Goal: Complete application form

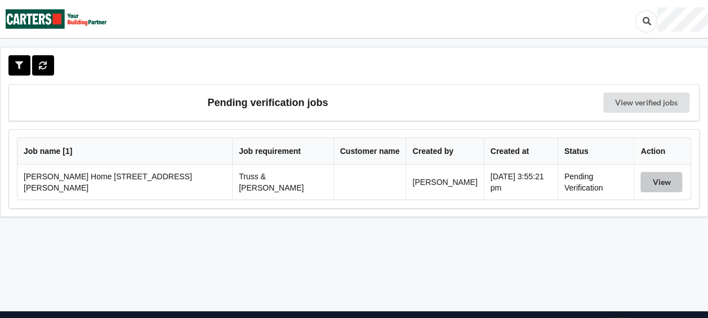
click at [645, 177] on button "View" at bounding box center [661, 182] width 42 height 20
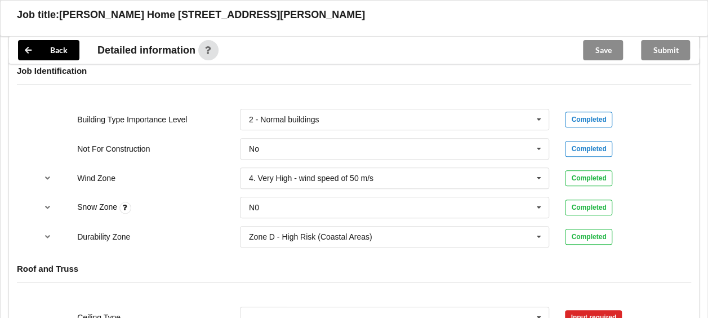
scroll to position [563, 0]
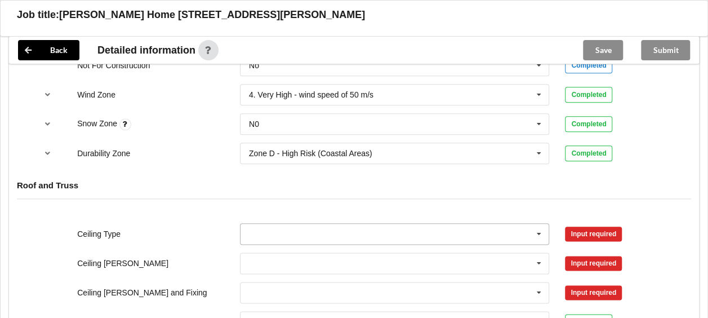
click at [538, 229] on icon at bounding box center [538, 234] width 17 height 21
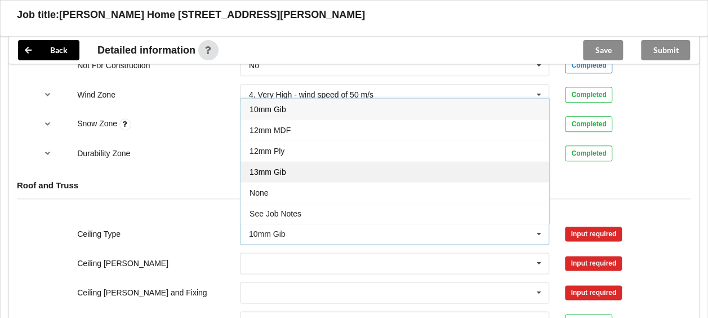
click at [276, 162] on div "13mm Gib" at bounding box center [394, 171] width 309 height 21
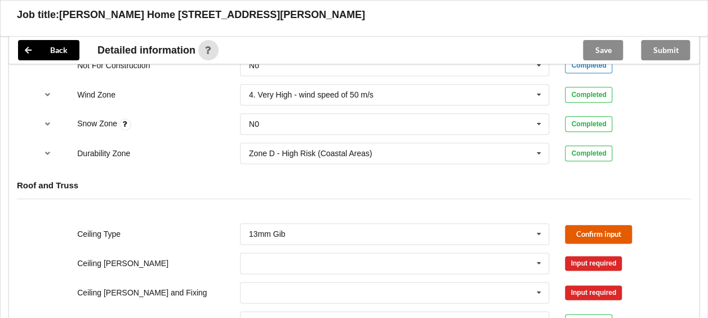
click at [583, 227] on button "Confirm input" at bounding box center [598, 234] width 67 height 19
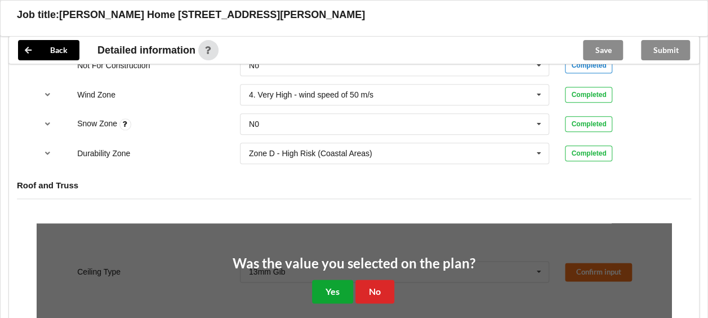
click at [339, 289] on button "Yes" at bounding box center [332, 290] width 41 height 23
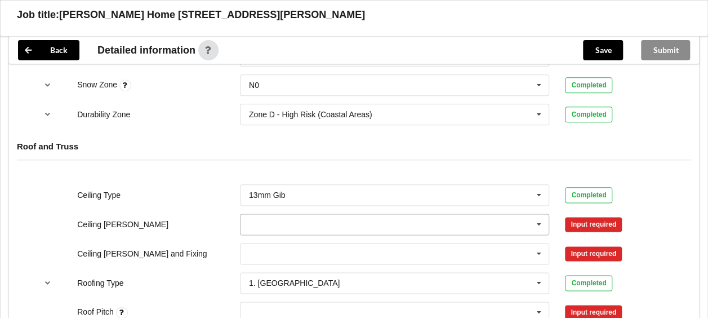
scroll to position [619, 0]
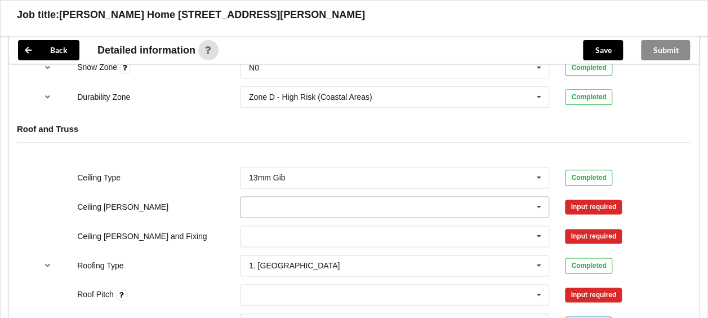
click at [540, 206] on icon at bounding box center [538, 207] width 17 height 21
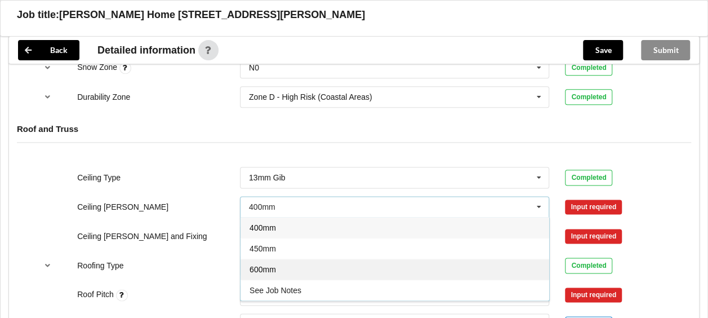
click at [260, 267] on span "600mm" at bounding box center [262, 269] width 26 height 9
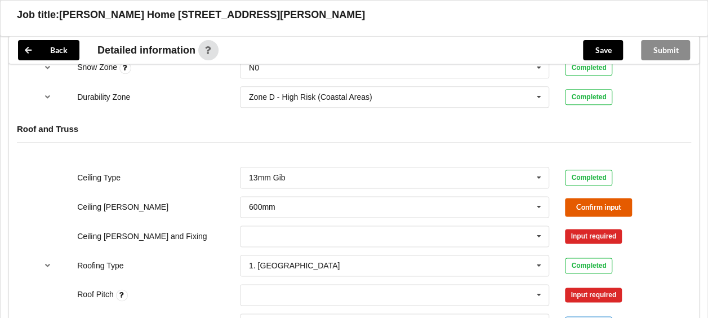
click at [600, 200] on button "Confirm input" at bounding box center [598, 207] width 67 height 19
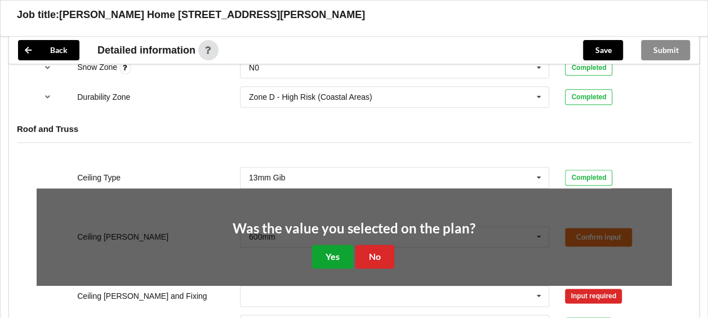
click at [324, 255] on button "Yes" at bounding box center [332, 255] width 41 height 23
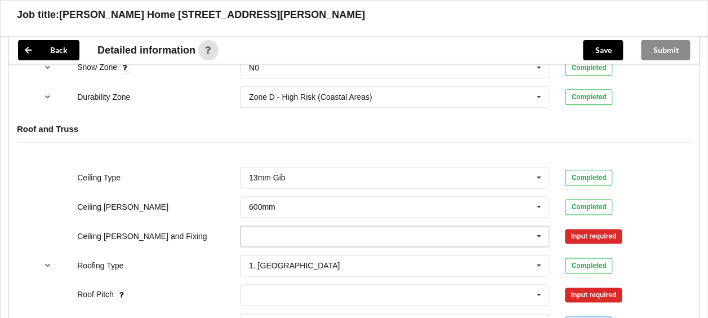
click at [538, 230] on icon at bounding box center [538, 236] width 17 height 21
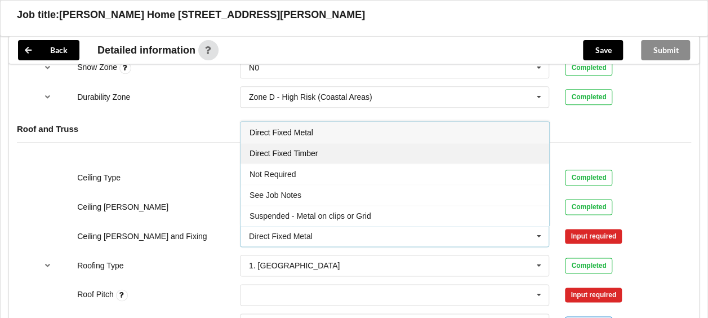
click at [276, 151] on span "Direct Fixed Timber" at bounding box center [283, 153] width 68 height 9
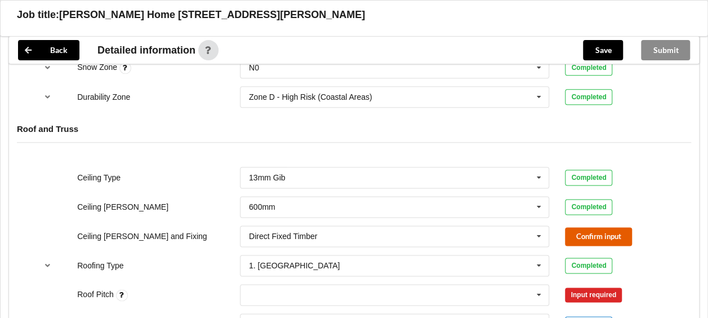
click at [603, 236] on button "Confirm input" at bounding box center [598, 236] width 67 height 19
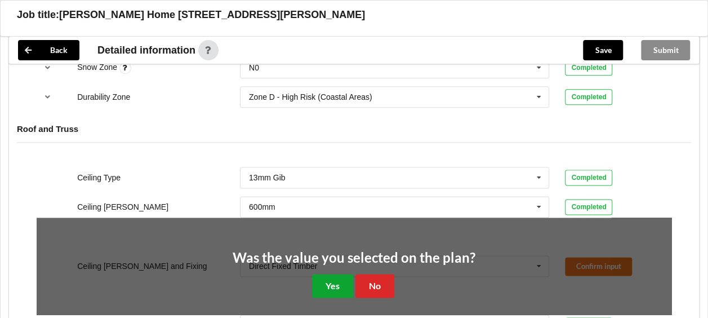
click at [329, 283] on button "Yes" at bounding box center [332, 285] width 41 height 23
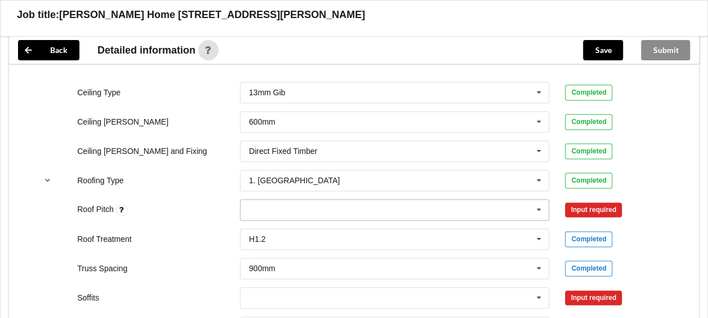
scroll to position [788, 0]
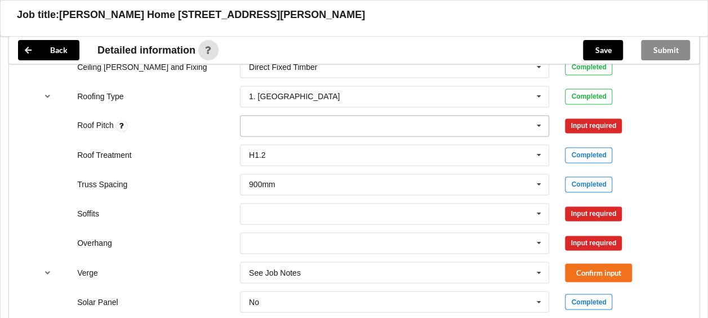
click at [538, 122] on icon at bounding box center [538, 125] width 17 height 21
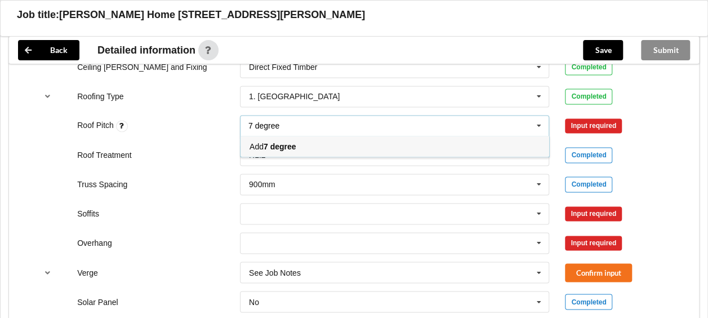
type input "7 degree"
click at [296, 147] on b "7 degree" at bounding box center [280, 146] width 33 height 9
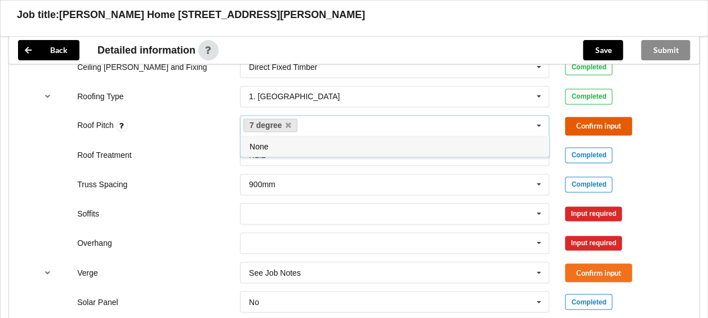
click at [594, 118] on button "Confirm input" at bounding box center [598, 126] width 67 height 19
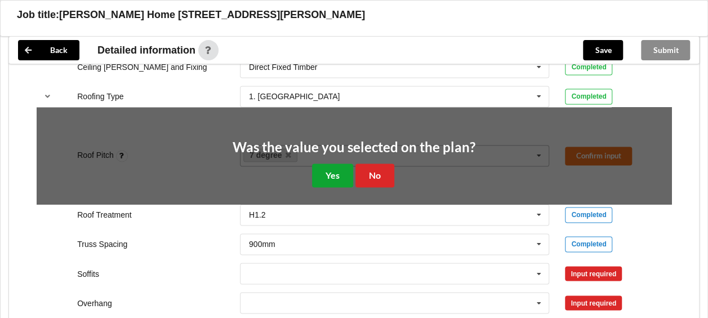
click at [328, 164] on button "Yes" at bounding box center [332, 174] width 41 height 23
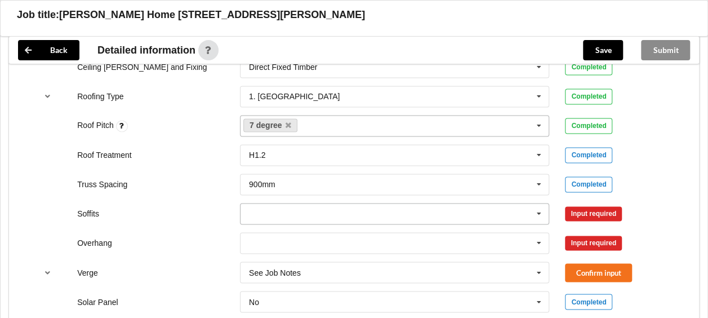
click at [541, 211] on icon at bounding box center [538, 213] width 17 height 21
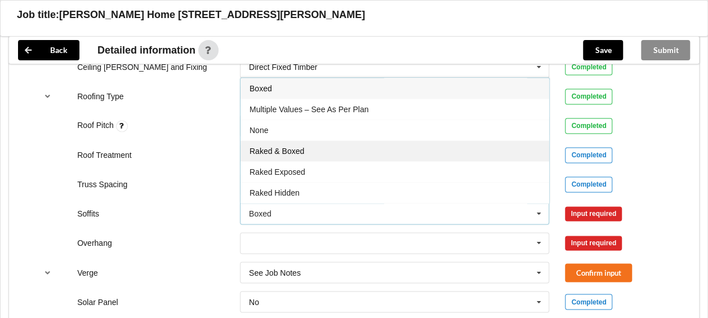
click at [275, 151] on span "Raked & Boxed" at bounding box center [276, 150] width 55 height 9
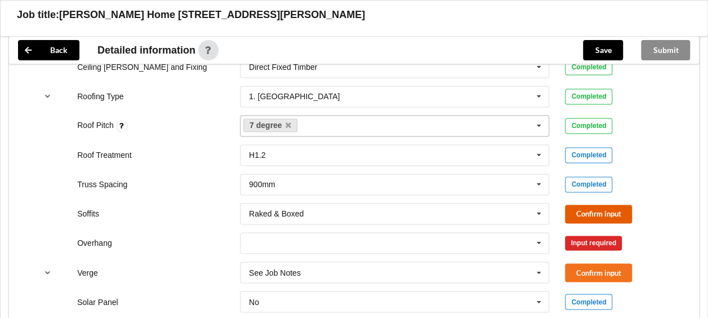
click at [585, 211] on button "Confirm input" at bounding box center [598, 213] width 67 height 19
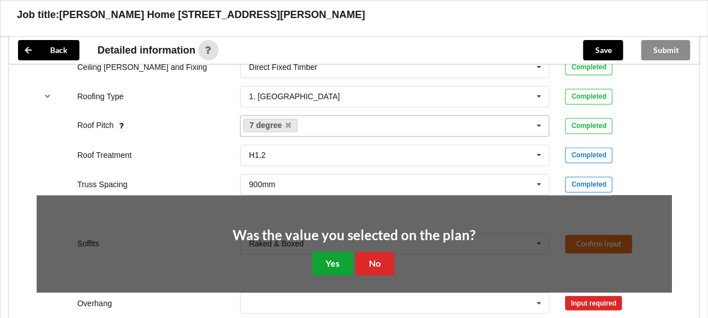
click at [325, 253] on button "Yes" at bounding box center [332, 262] width 41 height 23
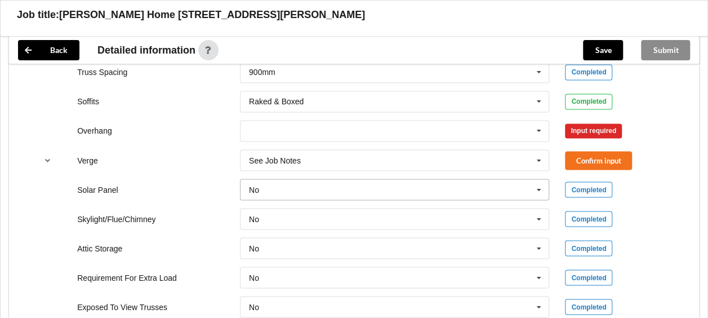
scroll to position [901, 0]
drag, startPoint x: 541, startPoint y: 124, endPoint x: 535, endPoint y: 126, distance: 5.9
click at [541, 124] on icon at bounding box center [538, 130] width 17 height 21
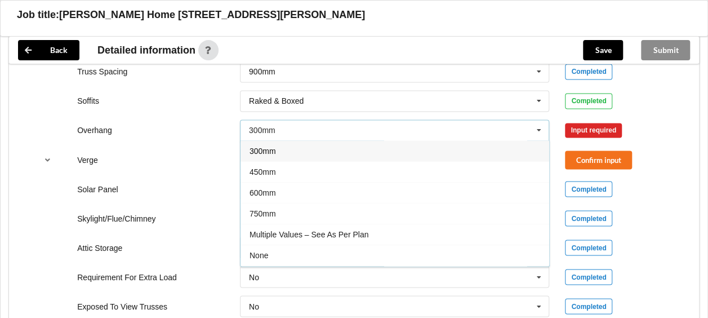
drag, startPoint x: 278, startPoint y: 235, endPoint x: 291, endPoint y: 240, distance: 13.9
click at [279, 236] on div "Multiple Values – See As Per Plan" at bounding box center [394, 234] width 309 height 21
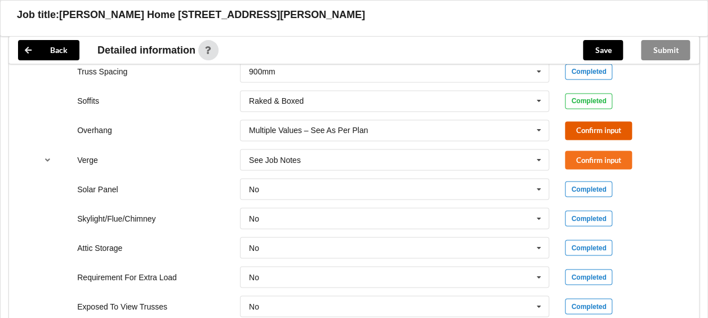
click at [607, 126] on button "Confirm input" at bounding box center [598, 130] width 67 height 19
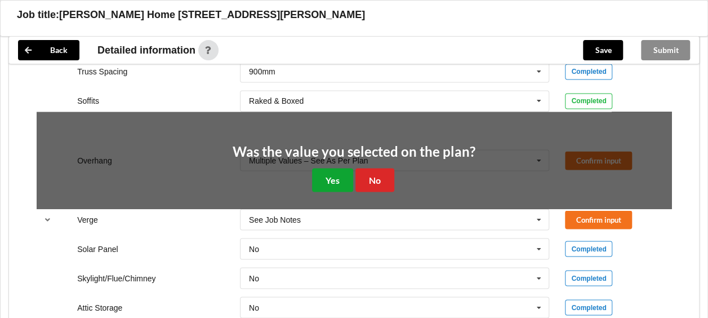
click at [327, 179] on button "Yes" at bounding box center [332, 179] width 41 height 23
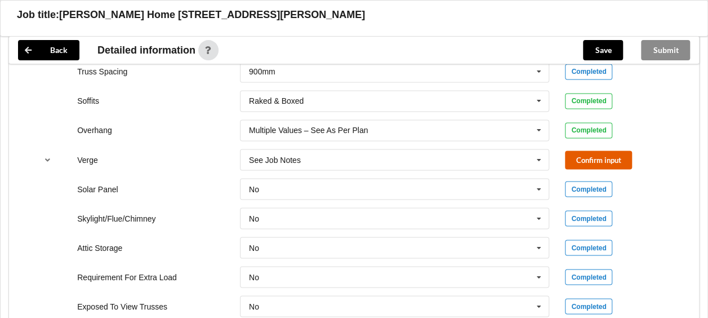
click at [618, 161] on button "Confirm input" at bounding box center [598, 159] width 67 height 19
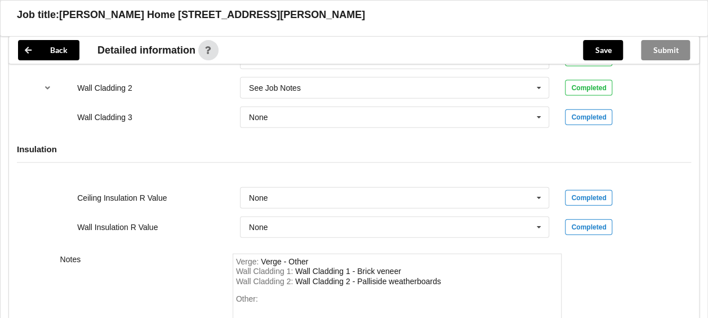
scroll to position [1252, 0]
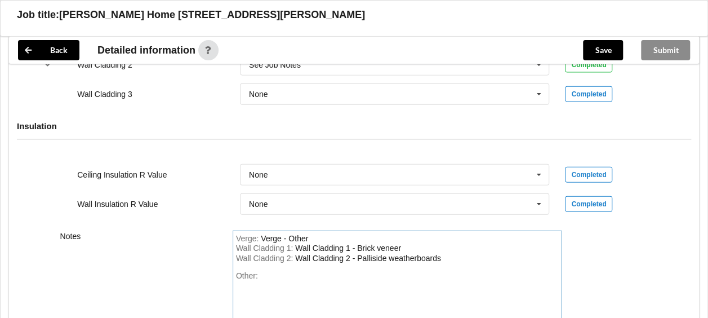
click at [403, 244] on div "Wall Cladding 1 : Wall Cladding 1 - Brick veneer" at bounding box center [397, 248] width 323 height 10
drag, startPoint x: 411, startPoint y: 243, endPoint x: 392, endPoint y: 242, distance: 18.6
click at [386, 243] on div "Wall Cladding 1 : Wall Cladding 1 - Brick veneer" at bounding box center [397, 248] width 323 height 10
drag, startPoint x: 402, startPoint y: 242, endPoint x: 384, endPoint y: 241, distance: 18.1
click at [384, 243] on div "Wall Cladding 1 : Wall Cladding 1 - Brick veneer" at bounding box center [397, 248] width 323 height 10
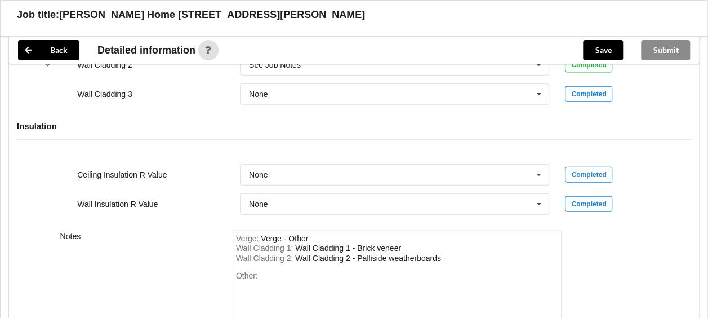
click at [403, 243] on div "Wall Cladding 1 : Wall Cladding 1 - Brick veneer" at bounding box center [397, 248] width 323 height 10
click at [412, 244] on div "Wall Cladding 1 : Wall Cladding 1 - Brick veneer" at bounding box center [397, 248] width 323 height 10
click at [404, 244] on div "Wall Cladding 1 : Wall Cladding 1 - Brick veneer" at bounding box center [397, 248] width 323 height 10
click at [321, 247] on div "Wall Cladding 1 - Brick veneer" at bounding box center [348, 247] width 106 height 9
click at [399, 246] on div "Wall Cladding 1 - Brick veneer" at bounding box center [348, 247] width 106 height 9
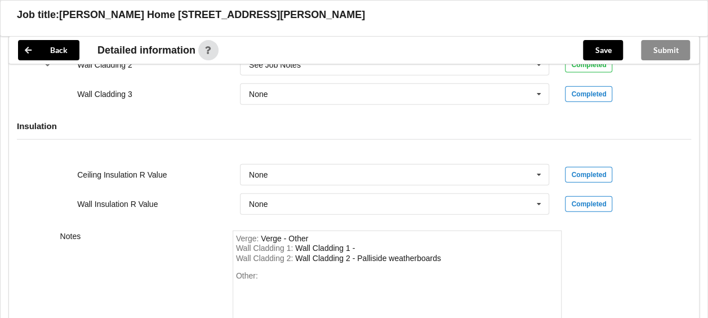
click at [366, 243] on div "Wall Cladding 1 : Wall Cladding 1 -" at bounding box center [397, 248] width 323 height 10
drag, startPoint x: 366, startPoint y: 243, endPoint x: 360, endPoint y: 239, distance: 6.9
click at [360, 239] on div "Verge : Verge - Other" at bounding box center [397, 239] width 323 height 10
click at [366, 243] on div "Wall Cladding 1 : Wall Cladding 1 -" at bounding box center [397, 248] width 323 height 10
click at [444, 257] on div "Wall Cladding 2 : Wall Cladding 2 - Palliside weatherboards" at bounding box center [397, 258] width 323 height 10
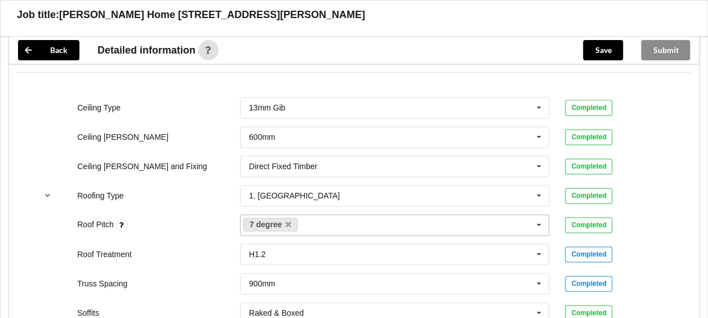
scroll to position [408, 0]
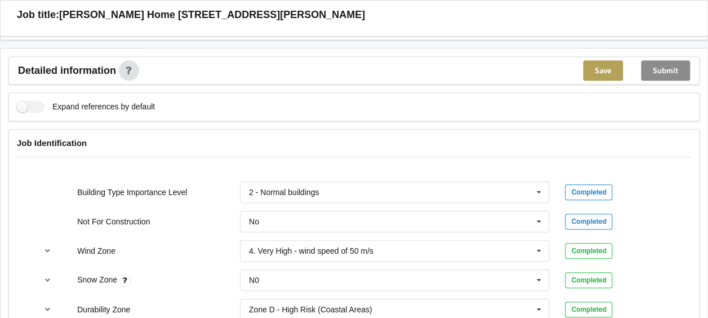
click at [614, 72] on button "Save" at bounding box center [603, 70] width 40 height 20
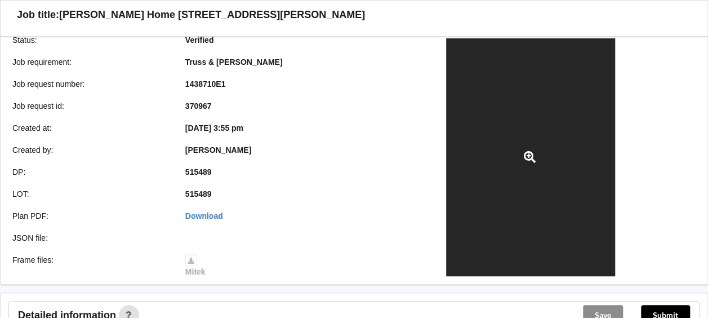
scroll to position [182, 0]
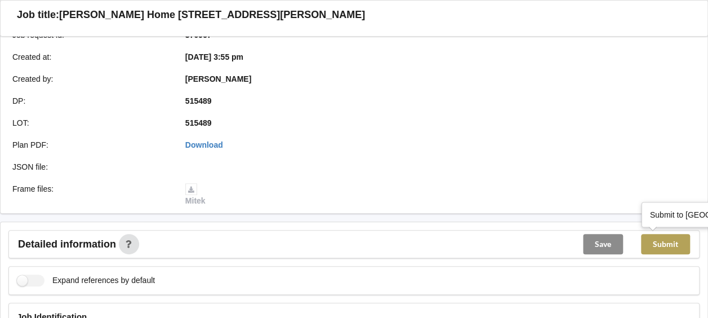
click at [657, 246] on button "Submit" at bounding box center [665, 244] width 49 height 20
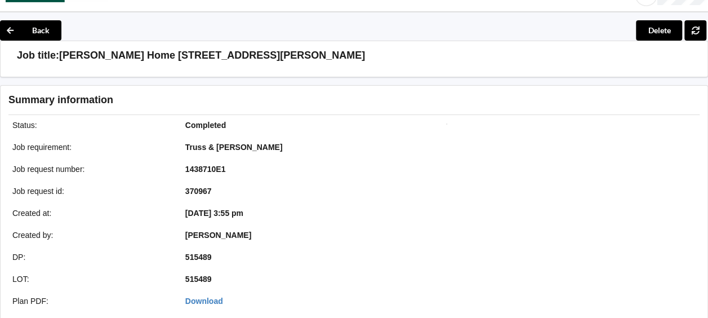
scroll to position [0, 0]
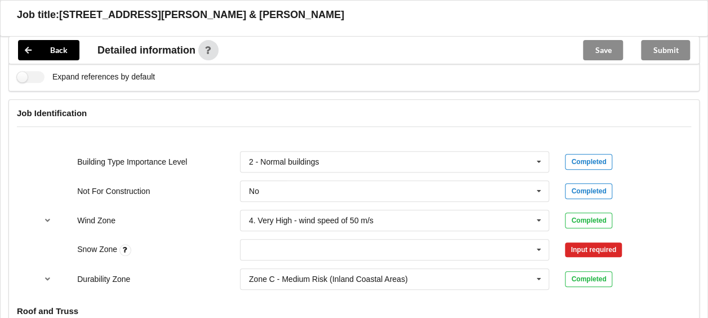
scroll to position [450, 0]
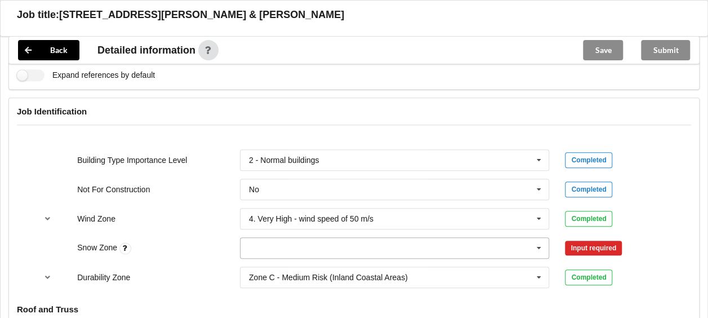
drag, startPoint x: 539, startPoint y: 233, endPoint x: 530, endPoint y: 233, distance: 9.6
click at [539, 238] on icon at bounding box center [538, 248] width 17 height 21
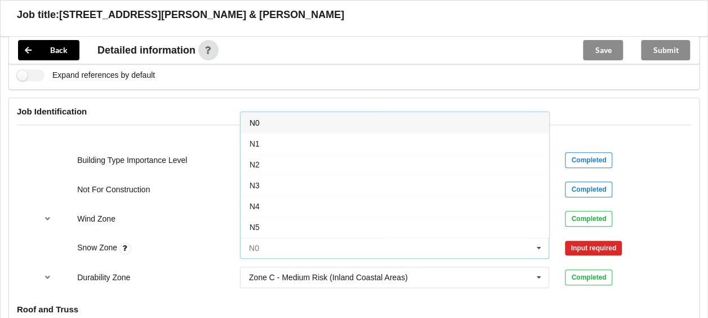
click at [261, 238] on input "text" at bounding box center [395, 248] width 309 height 20
click at [255, 118] on span "N0" at bounding box center [254, 122] width 10 height 9
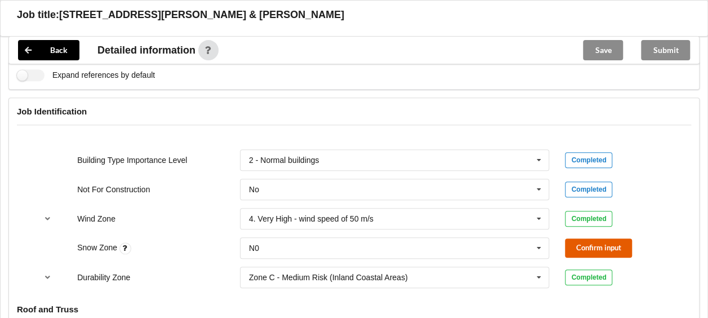
click at [609, 238] on button "Confirm input" at bounding box center [598, 247] width 67 height 19
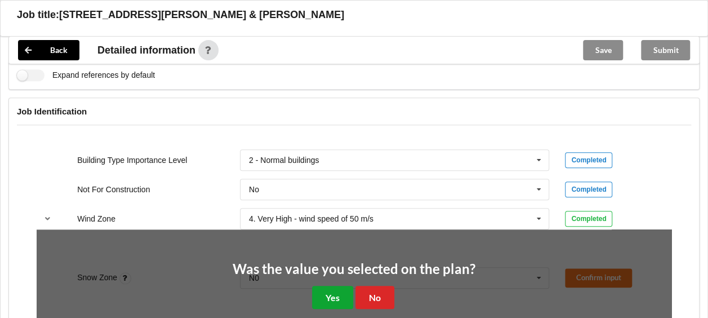
click at [332, 285] on button "Yes" at bounding box center [332, 296] width 41 height 23
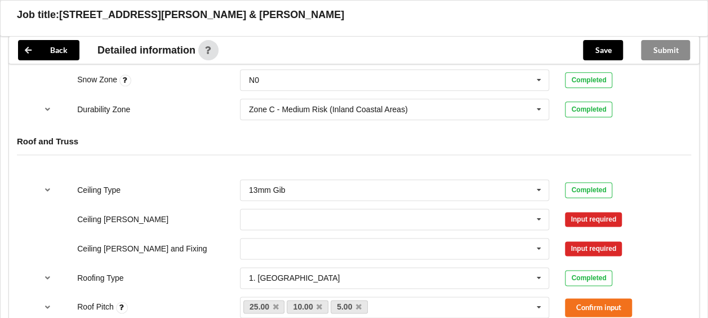
scroll to position [732, 0]
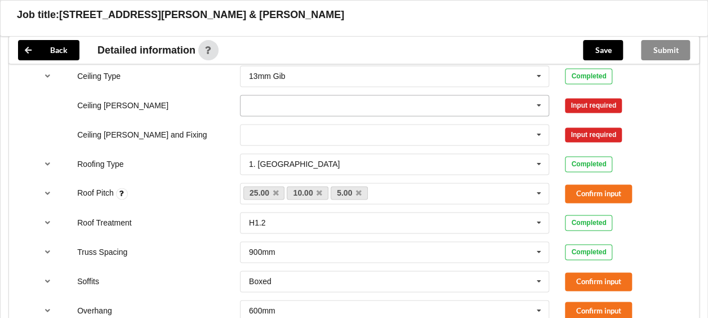
click at [536, 95] on icon at bounding box center [538, 105] width 17 height 21
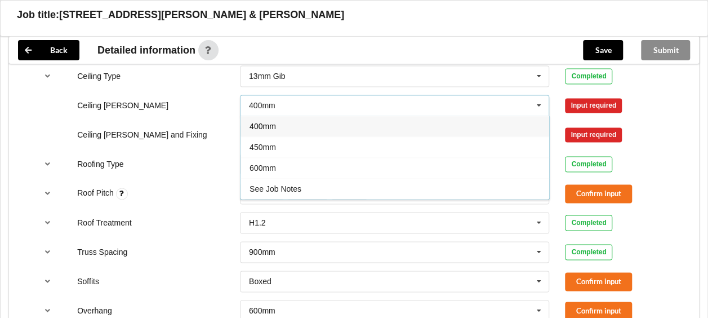
drag, startPoint x: 255, startPoint y: 153, endPoint x: 267, endPoint y: 153, distance: 11.8
click at [256, 163] on span "600mm" at bounding box center [262, 167] width 26 height 9
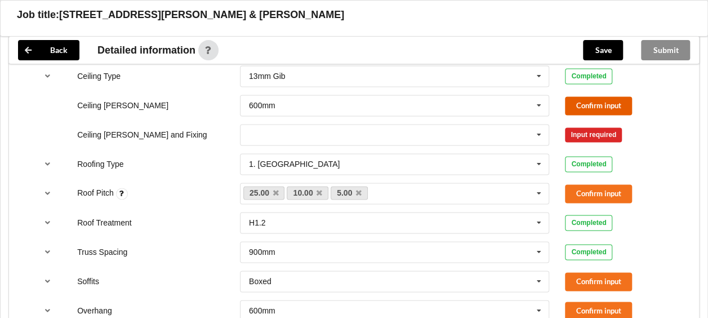
click at [566, 96] on button "Confirm input" at bounding box center [598, 105] width 67 height 19
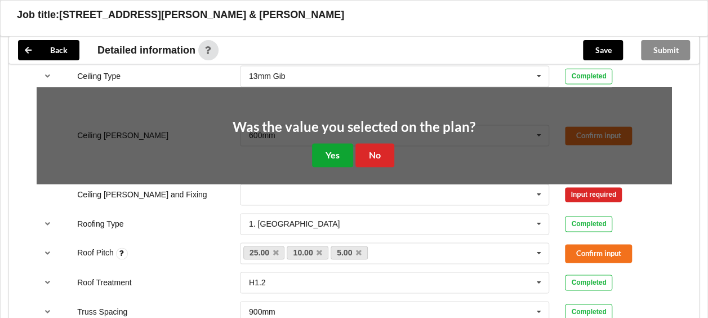
click at [333, 143] on button "Yes" at bounding box center [332, 154] width 41 height 23
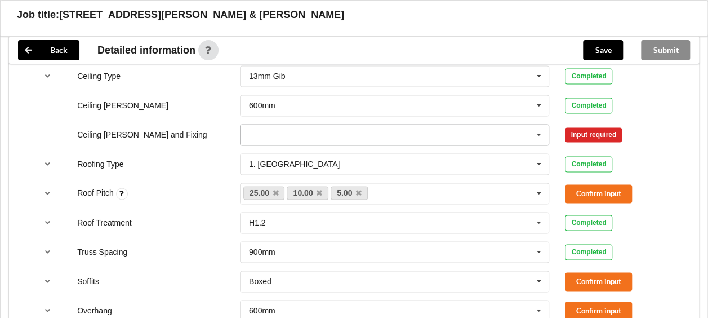
click at [538, 124] on icon at bounding box center [538, 134] width 17 height 21
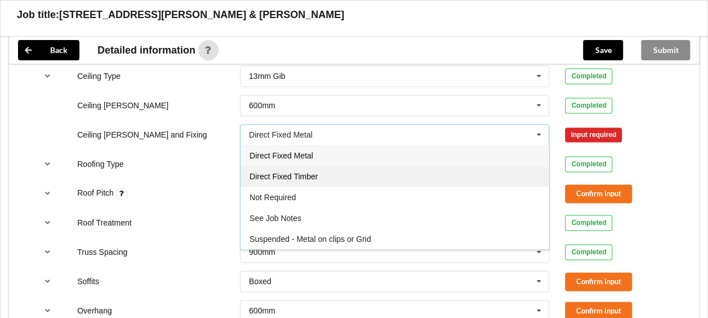
click at [311, 166] on div "Direct Fixed Timber" at bounding box center [394, 176] width 309 height 21
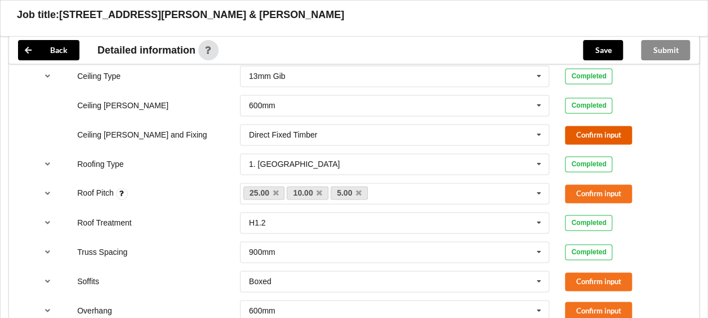
click at [596, 126] on button "Confirm input" at bounding box center [598, 135] width 67 height 19
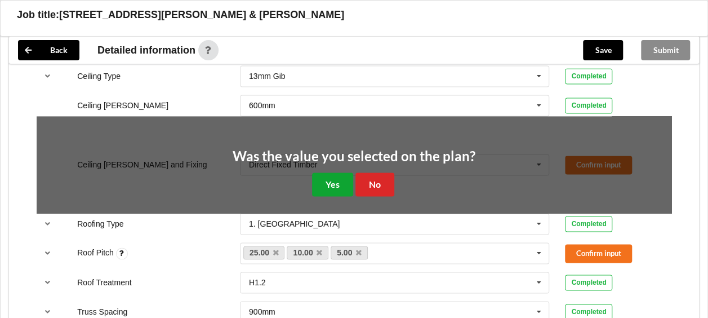
click at [338, 172] on button "Yes" at bounding box center [332, 183] width 41 height 23
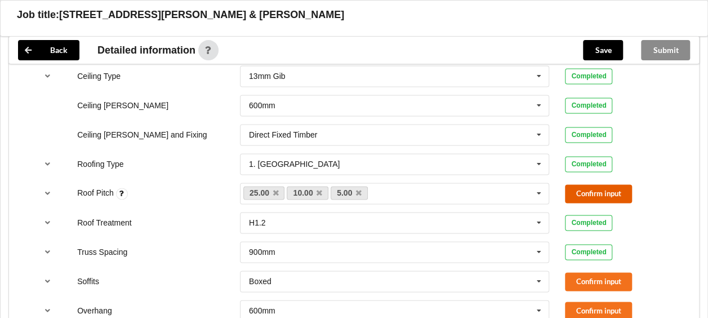
click at [586, 184] on button "Confirm input" at bounding box center [598, 193] width 67 height 19
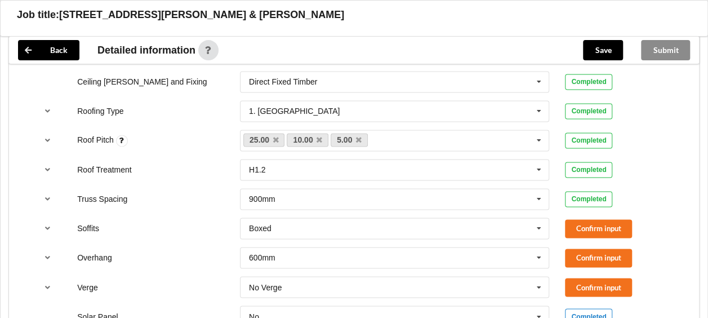
scroll to position [845, 0]
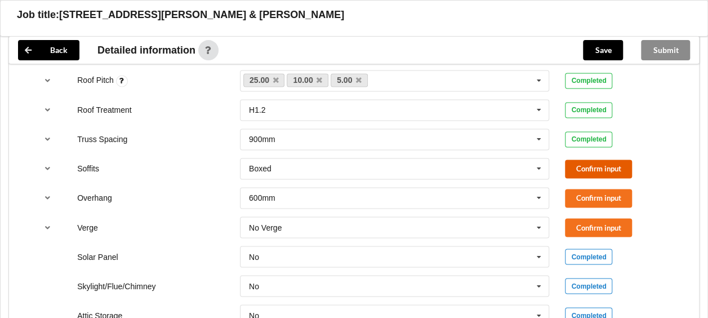
click at [585, 159] on button "Confirm input" at bounding box center [598, 168] width 67 height 19
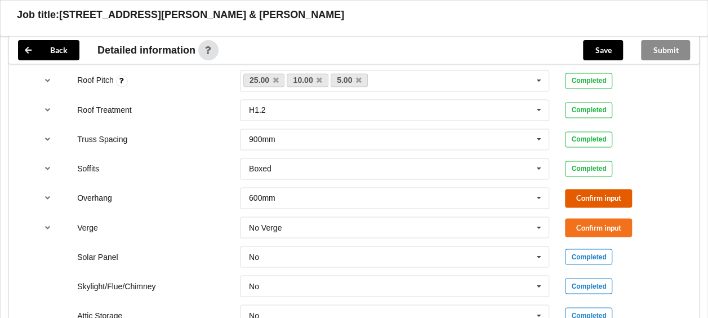
click at [583, 189] on button "Confirm input" at bounding box center [598, 198] width 67 height 19
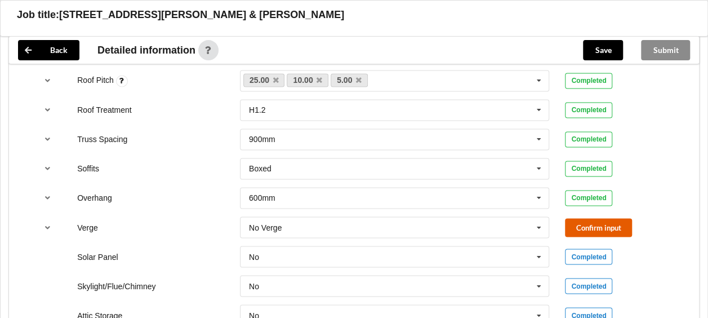
click at [584, 218] on button "Confirm input" at bounding box center [598, 227] width 67 height 19
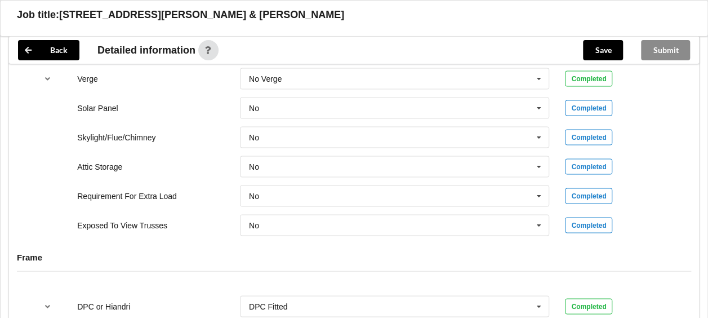
scroll to position [1070, 0]
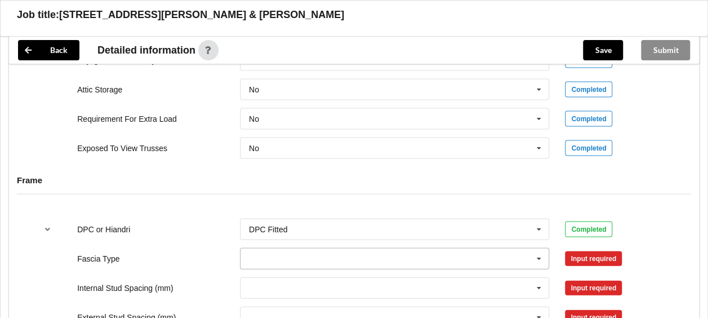
click at [539, 248] on icon at bounding box center [538, 258] width 17 height 21
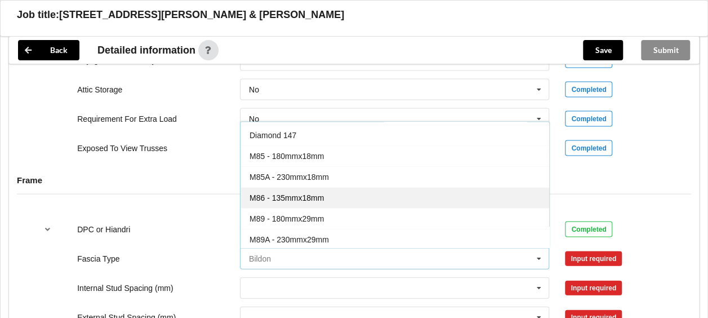
scroll to position [56, 0]
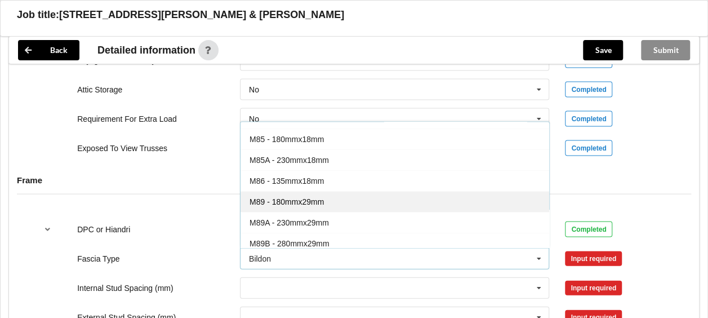
click at [304, 191] on div "M89 - 180mmx29mm" at bounding box center [394, 201] width 309 height 21
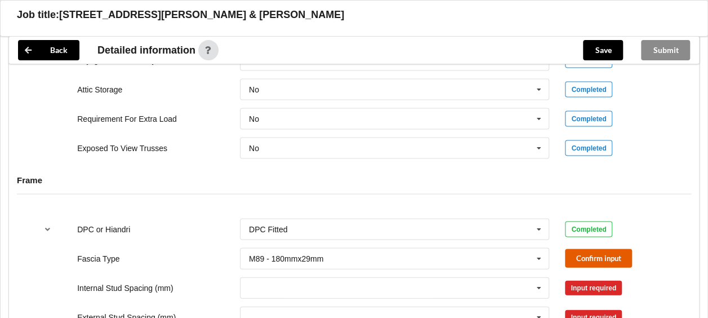
click at [598, 249] on button "Confirm input" at bounding box center [598, 258] width 67 height 19
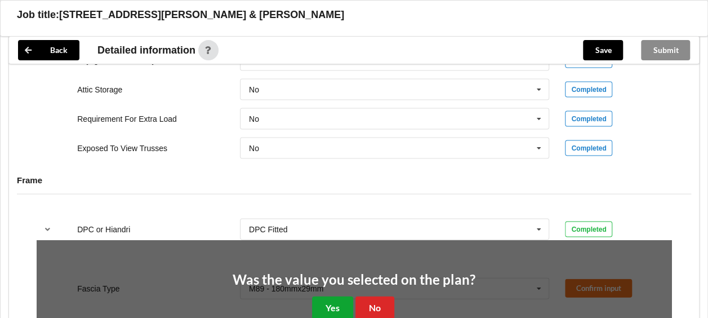
click at [333, 296] on button "Yes" at bounding box center [332, 307] width 41 height 23
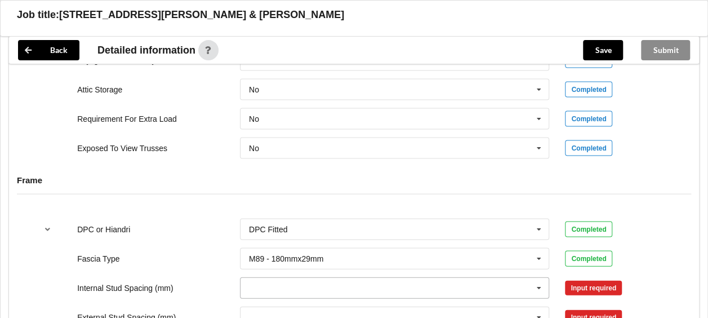
click at [542, 278] on icon at bounding box center [538, 288] width 17 height 21
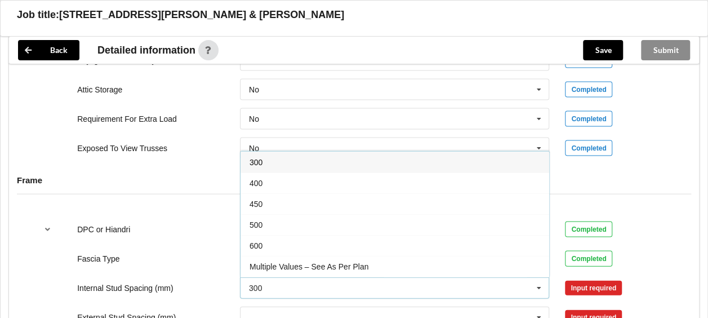
click at [661, 211] on div "DPC or Hiandri DPC Fitted DPC Fitted HIANDRI Fitted Not Required See Job Notes …" at bounding box center [354, 229] width 650 height 37
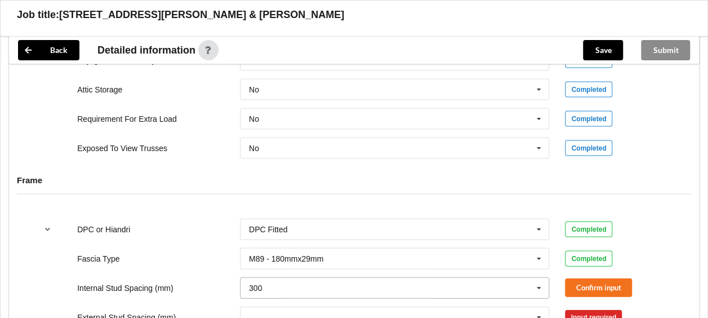
click at [537, 278] on icon at bounding box center [538, 288] width 17 height 21
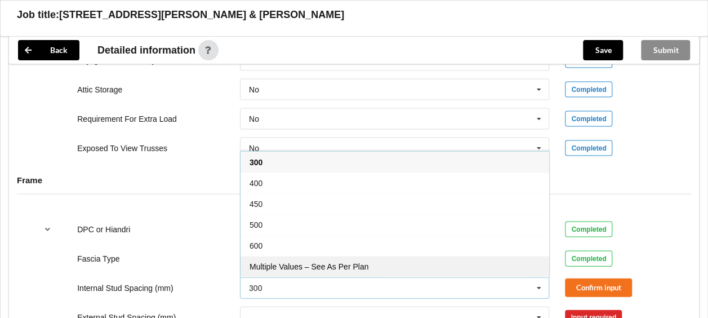
click at [339, 262] on span "Multiple Values – See As Per Plan" at bounding box center [308, 266] width 119 height 9
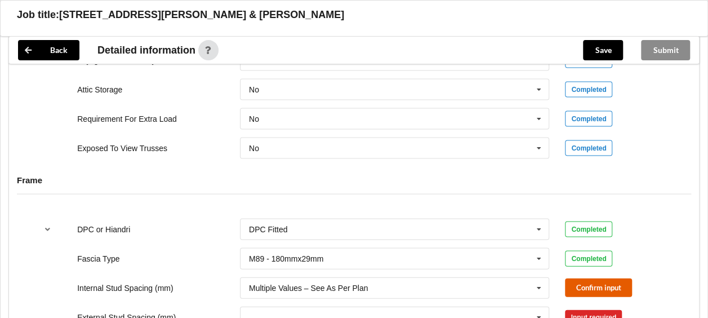
click at [594, 280] on button "Confirm input" at bounding box center [598, 287] width 67 height 19
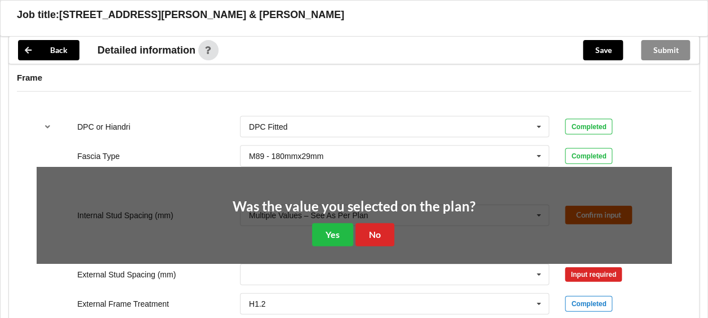
scroll to position [1239, 0]
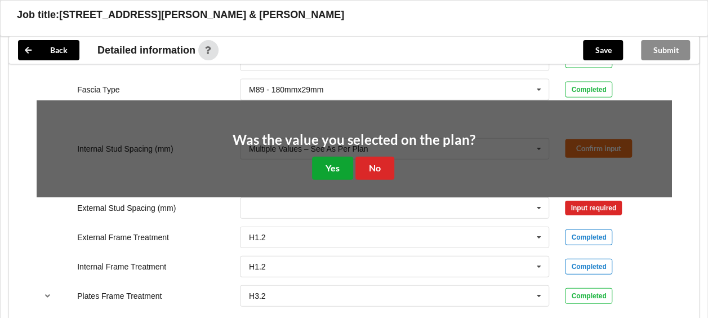
click at [336, 157] on button "Yes" at bounding box center [332, 168] width 41 height 23
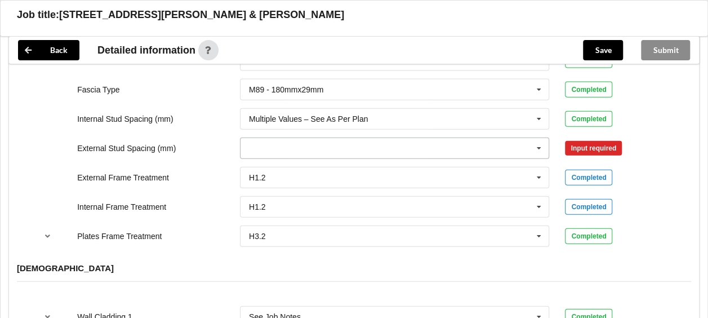
click at [538, 138] on icon at bounding box center [538, 148] width 17 height 21
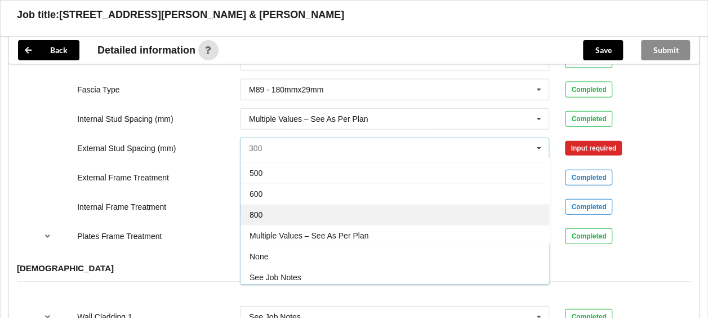
scroll to position [60, 0]
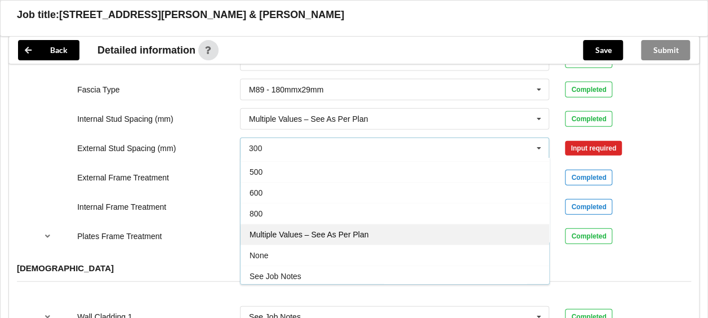
click at [320, 224] on div "Multiple Values – See As Per Plan" at bounding box center [394, 234] width 309 height 21
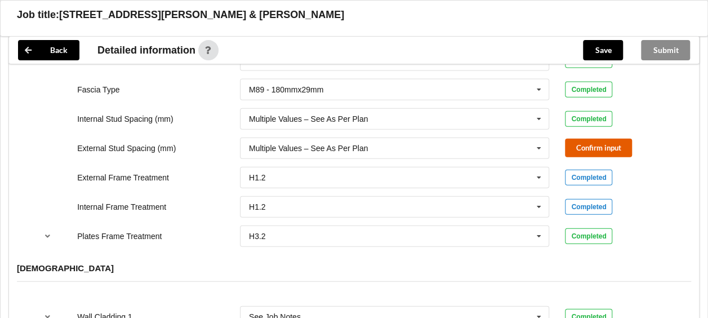
click at [598, 139] on button "Confirm input" at bounding box center [598, 148] width 67 height 19
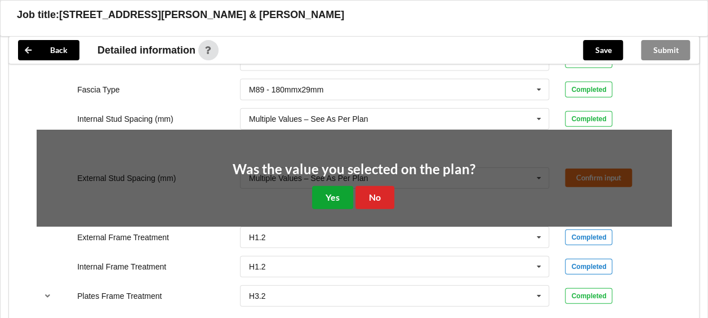
click at [341, 186] on button "Yes" at bounding box center [332, 197] width 41 height 23
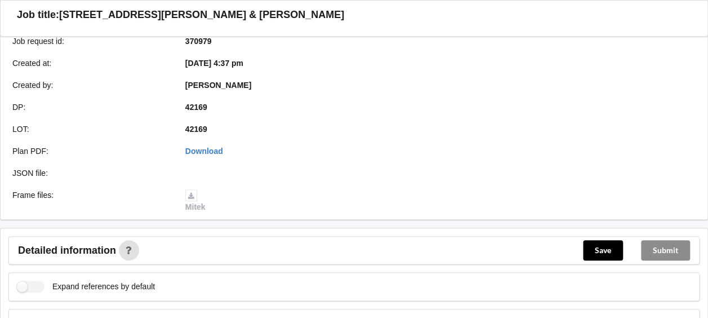
scroll to position [306, 0]
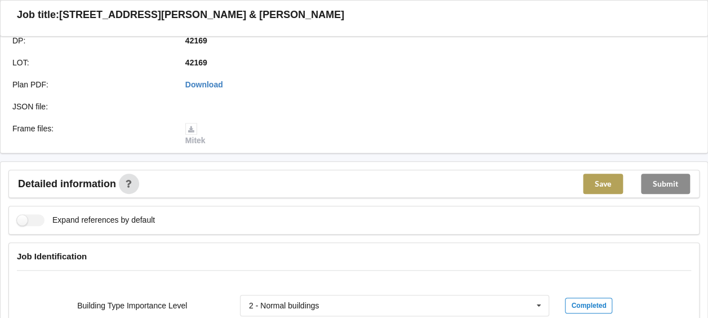
click at [599, 173] on button "Save" at bounding box center [603, 183] width 40 height 20
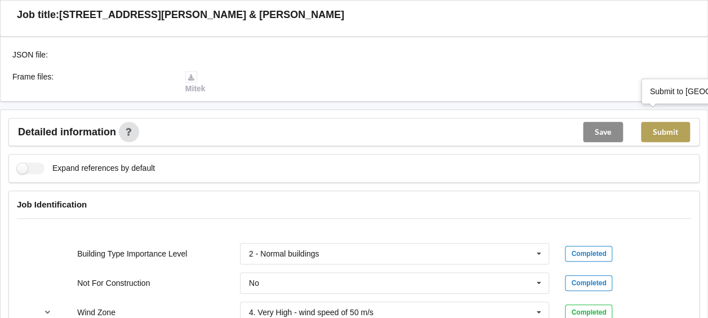
click at [663, 122] on button "Submit" at bounding box center [665, 132] width 49 height 20
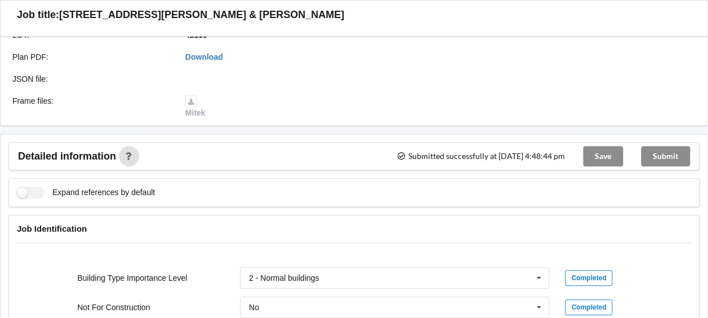
scroll to position [0, 0]
